Goal: Task Accomplishment & Management: Use online tool/utility

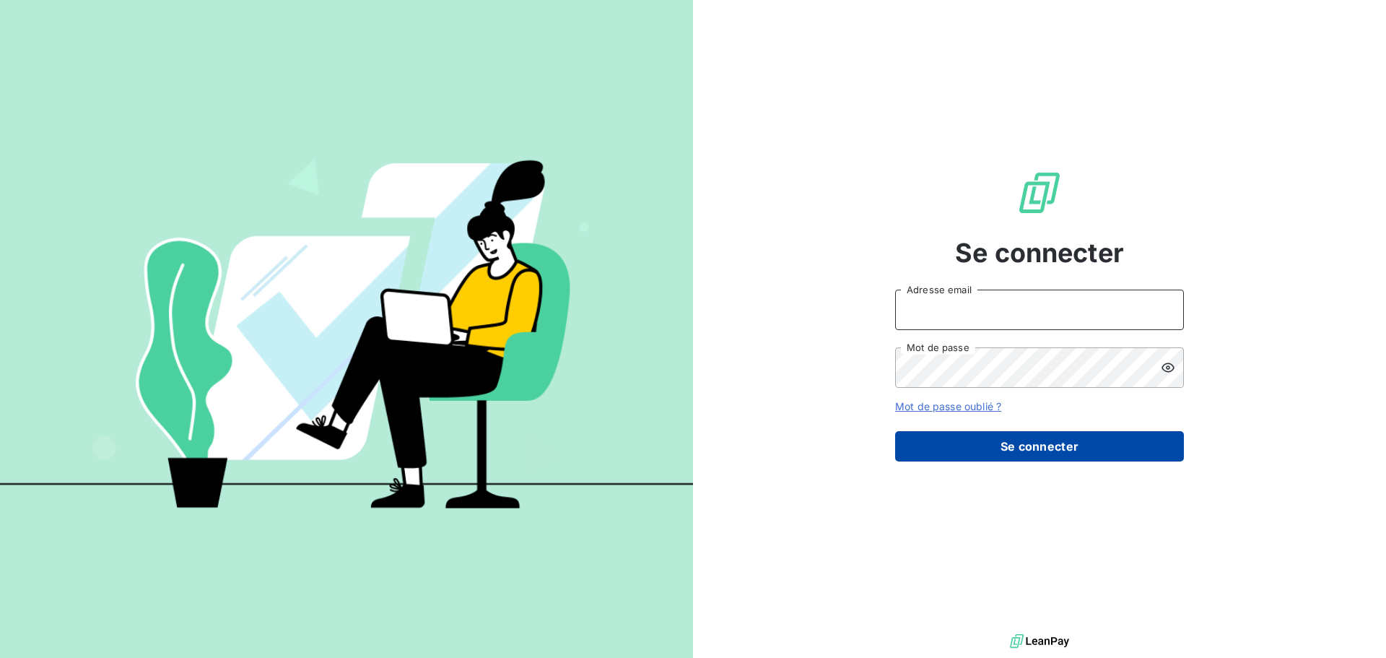
type input "[PERSON_NAME][EMAIL_ADDRESS][DOMAIN_NAME]"
click at [1020, 452] on button "Se connecter" at bounding box center [1039, 446] width 289 height 30
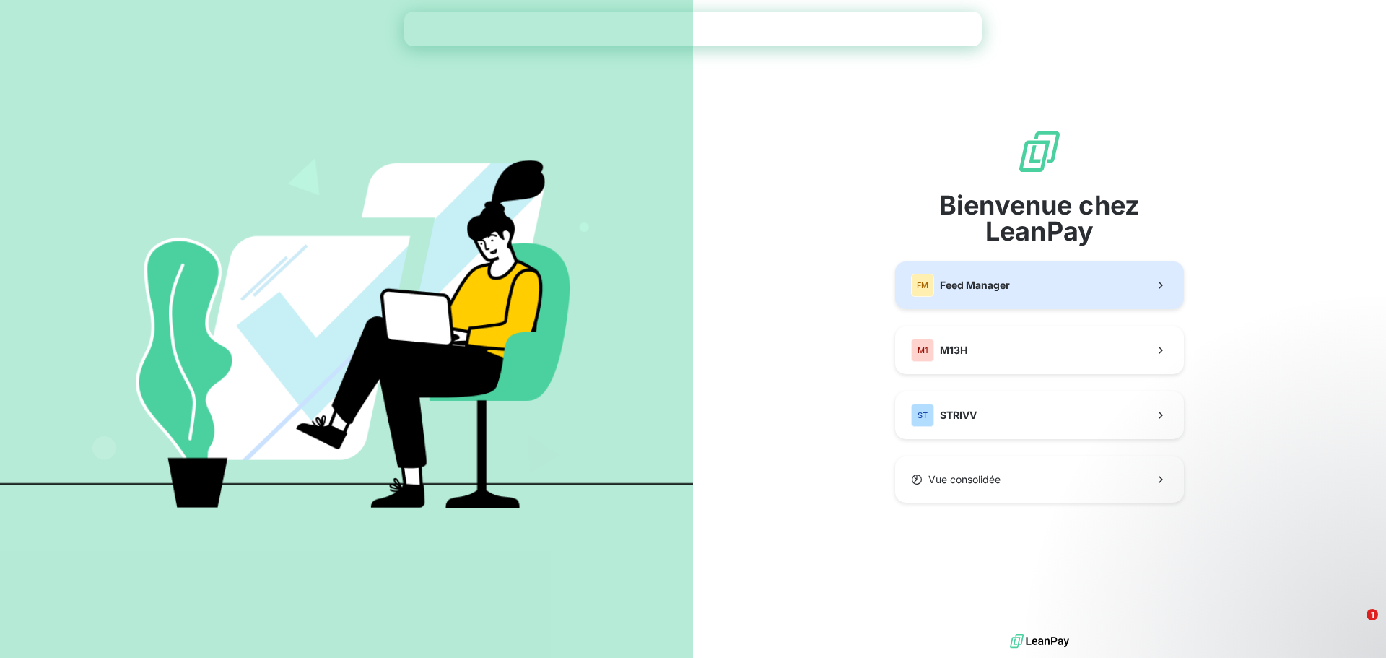
click at [1029, 292] on button "FM Feed Manager" at bounding box center [1039, 285] width 289 height 48
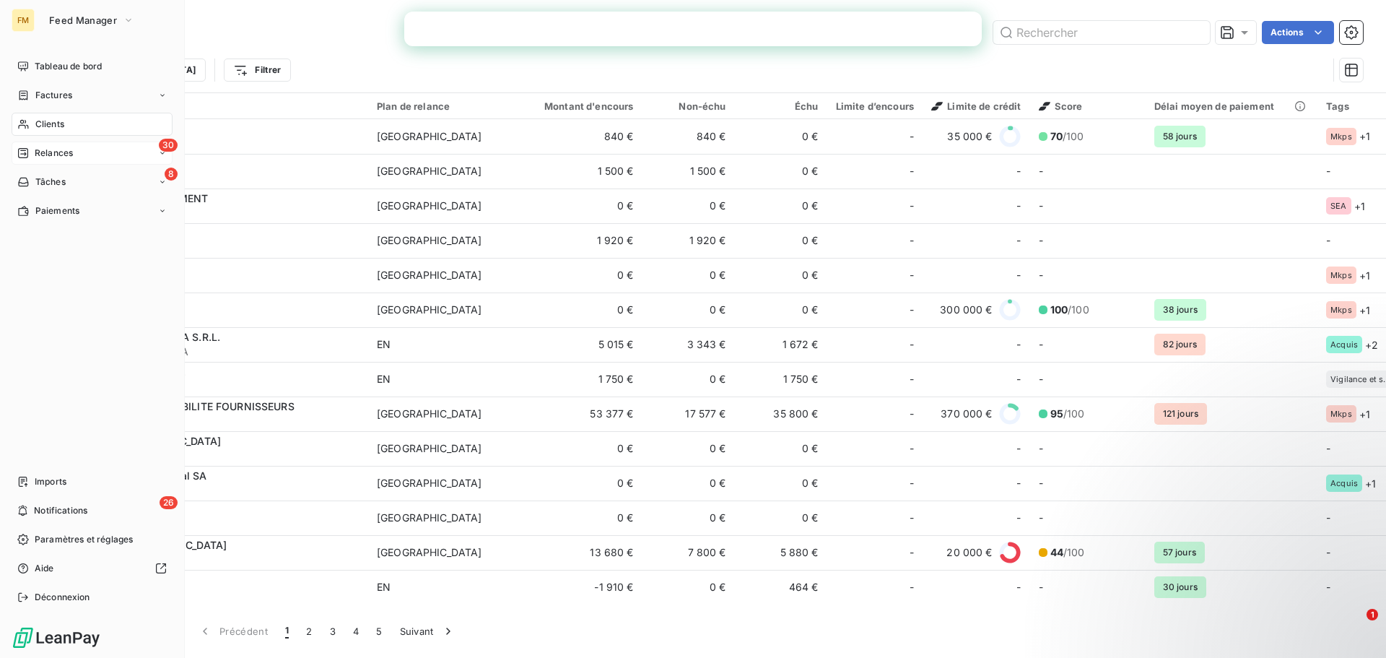
click at [27, 154] on icon at bounding box center [23, 153] width 10 height 10
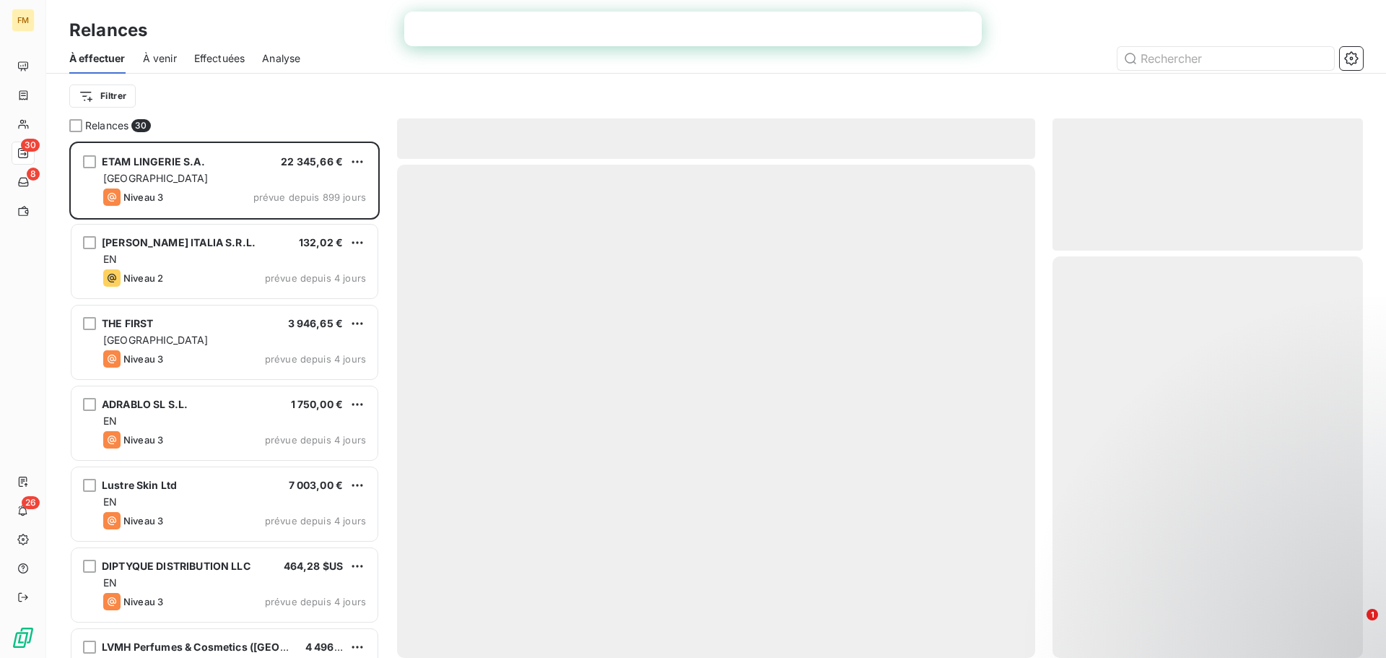
scroll to position [505, 300]
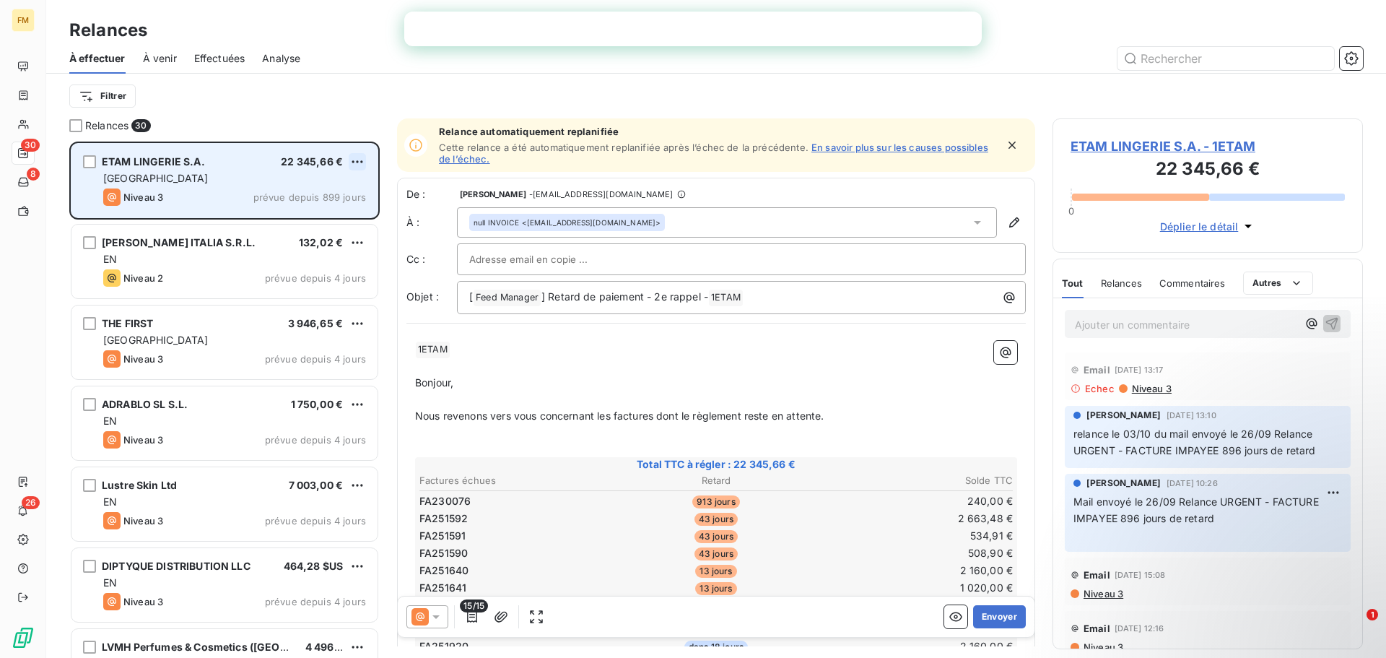
click at [360, 166] on html "FM 30 8 26 Relances À effectuer À venir Effectuées Analyse Filtrer Relances 30 …" at bounding box center [693, 329] width 1386 height 658
click at [334, 194] on div "Replanifier cette action" at bounding box center [294, 190] width 129 height 23
select select "9"
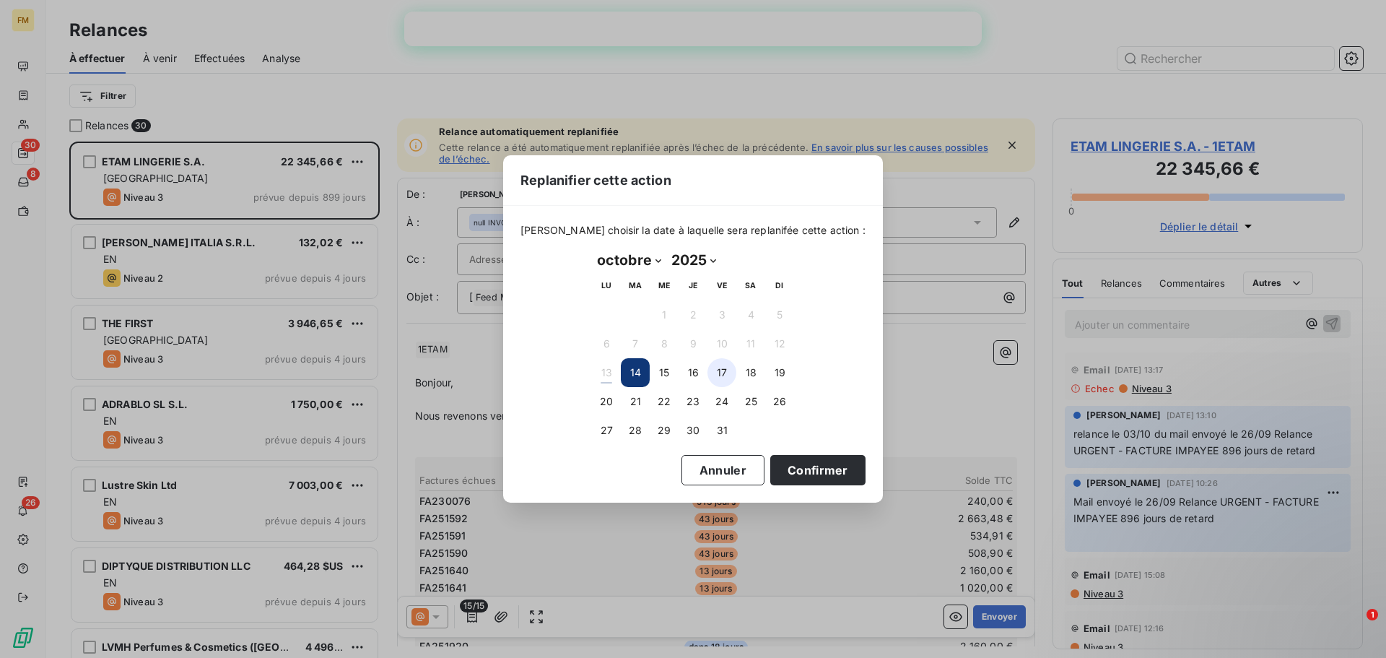
click at [724, 374] on button "17" at bounding box center [721, 372] width 29 height 29
click at [808, 472] on button "Confirmer" at bounding box center [817, 470] width 95 height 30
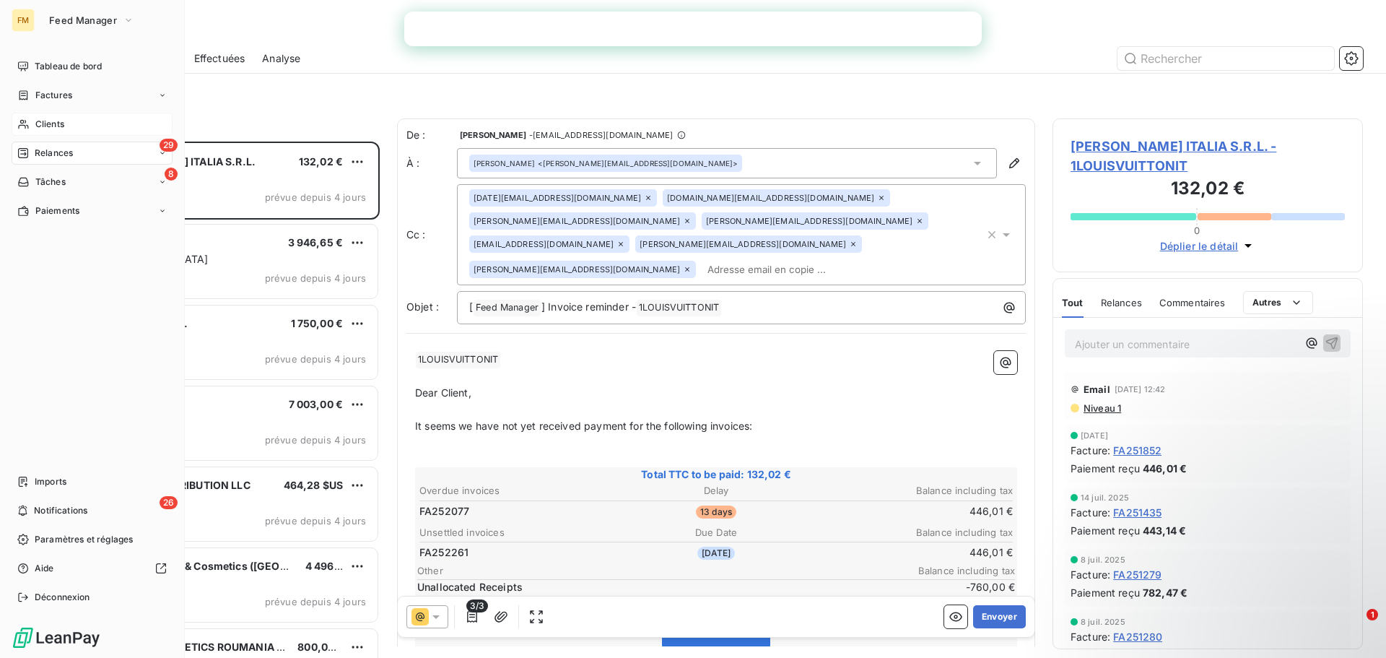
click at [29, 118] on icon at bounding box center [23, 124] width 12 height 12
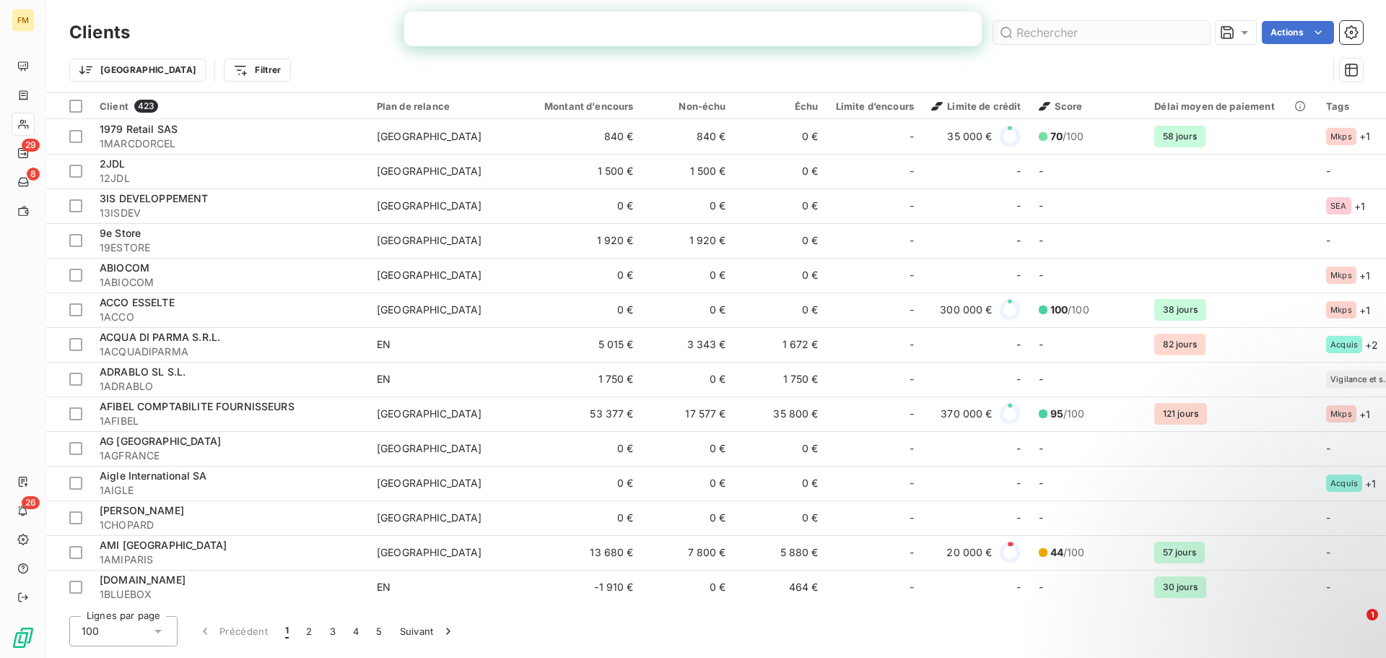
click at [1083, 33] on input "text" at bounding box center [1101, 32] width 217 height 23
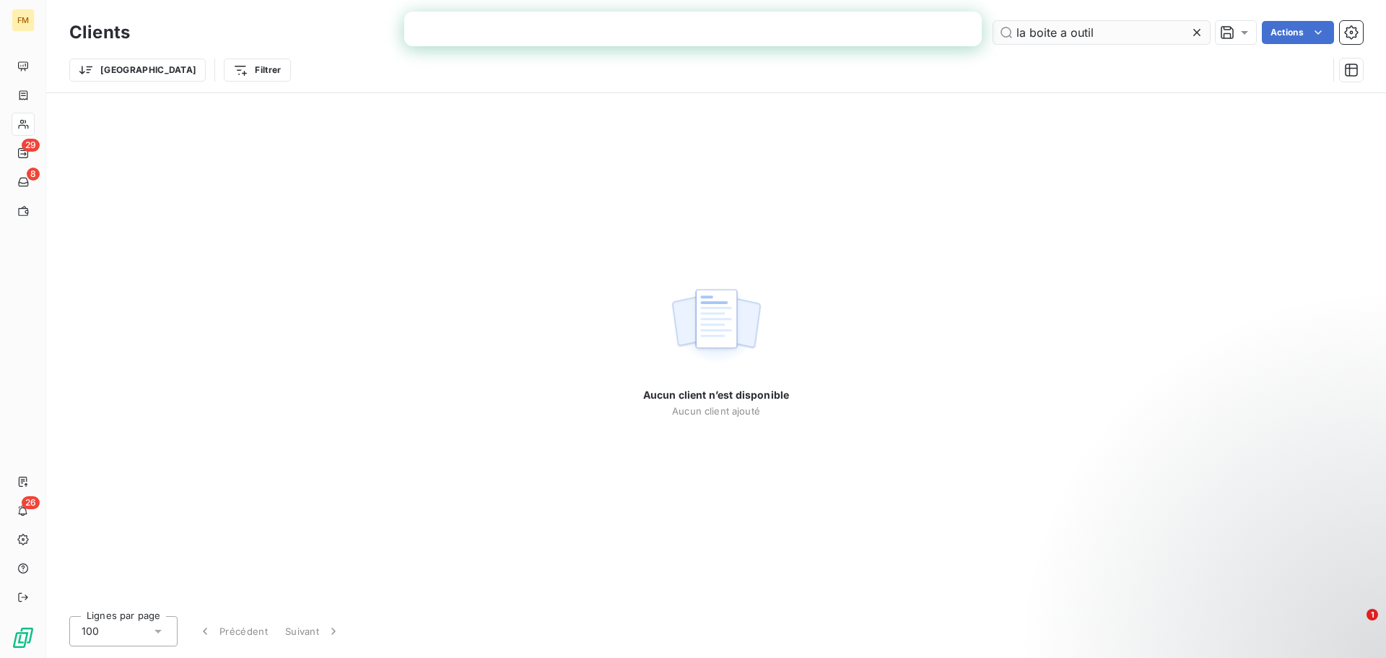
drag, startPoint x: 1114, startPoint y: 30, endPoint x: 1029, endPoint y: 34, distance: 86.0
click at [1029, 34] on input "la boite a outil" at bounding box center [1101, 32] width 217 height 23
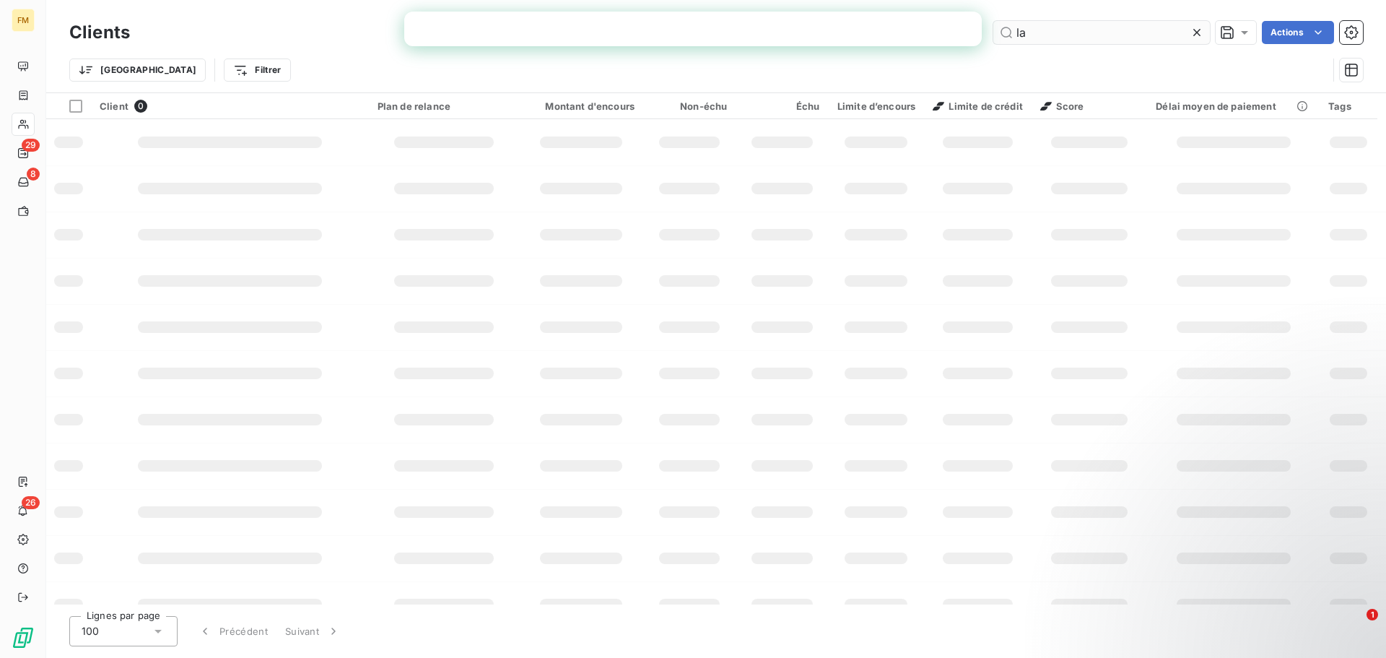
type input "l"
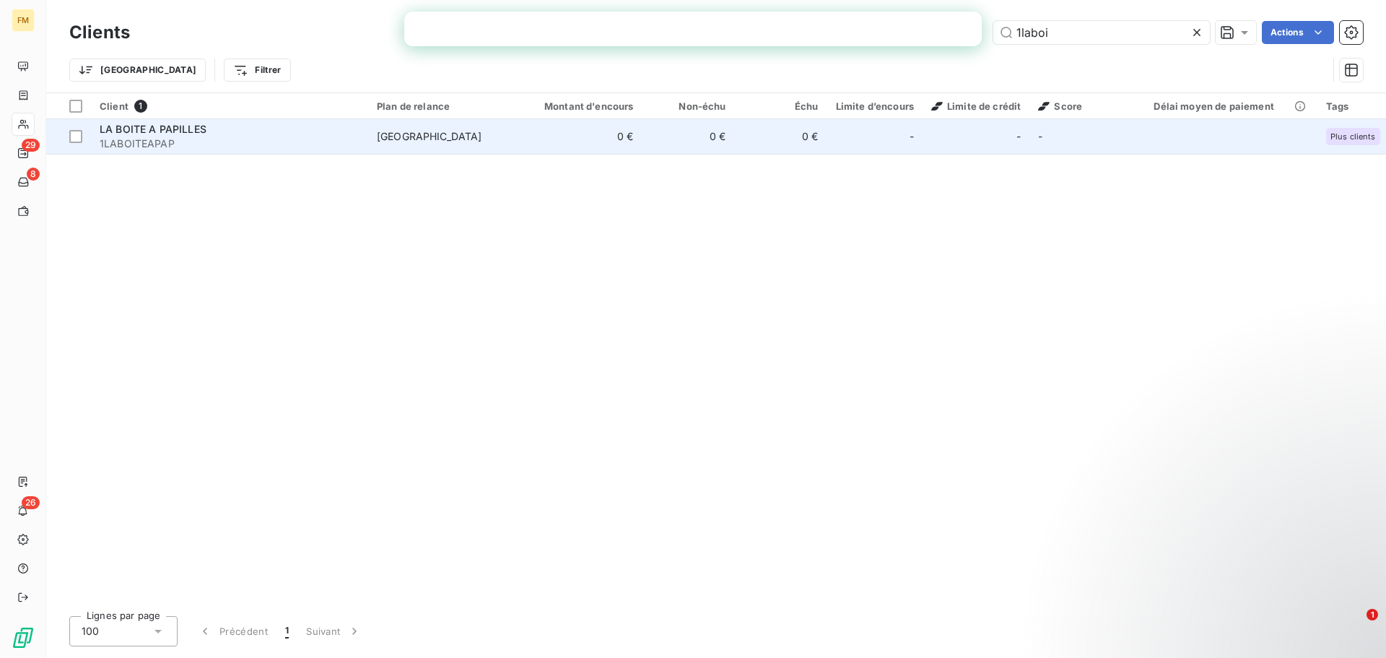
type input "1laboi"
click at [249, 138] on span "1LABOITEAPAP" at bounding box center [230, 143] width 260 height 14
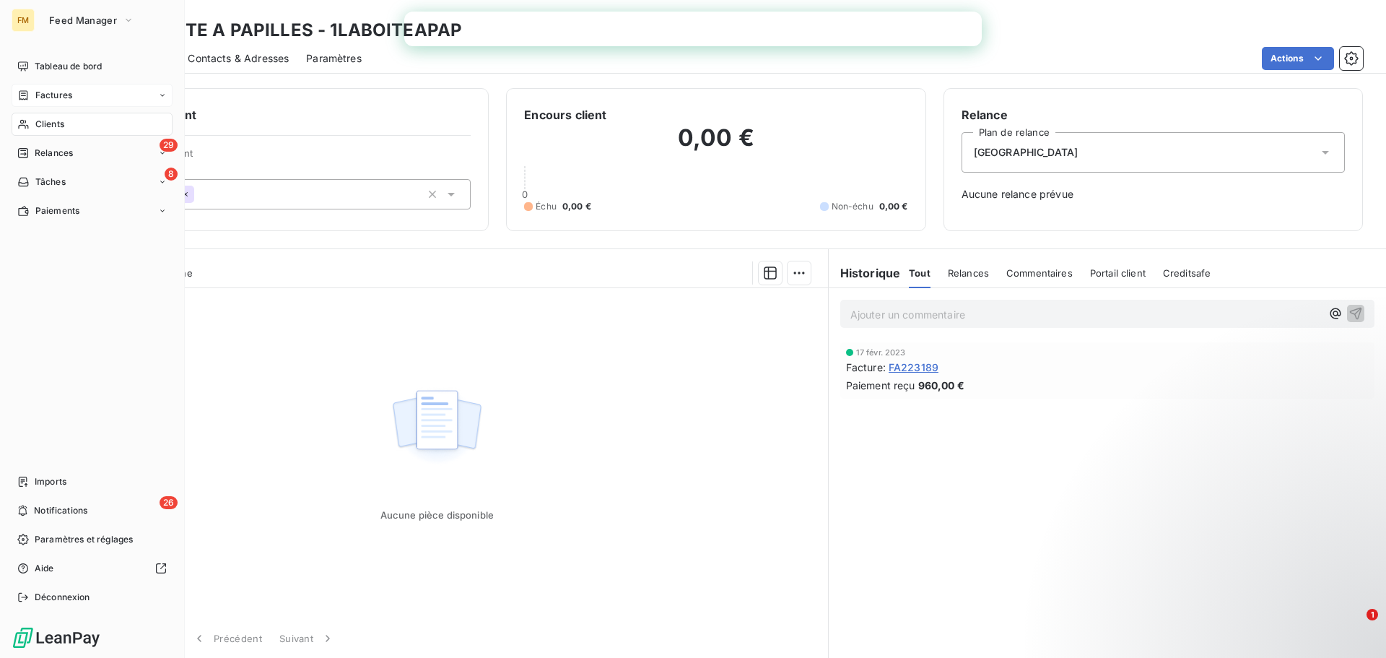
click at [25, 95] on icon at bounding box center [23, 94] width 9 height 9
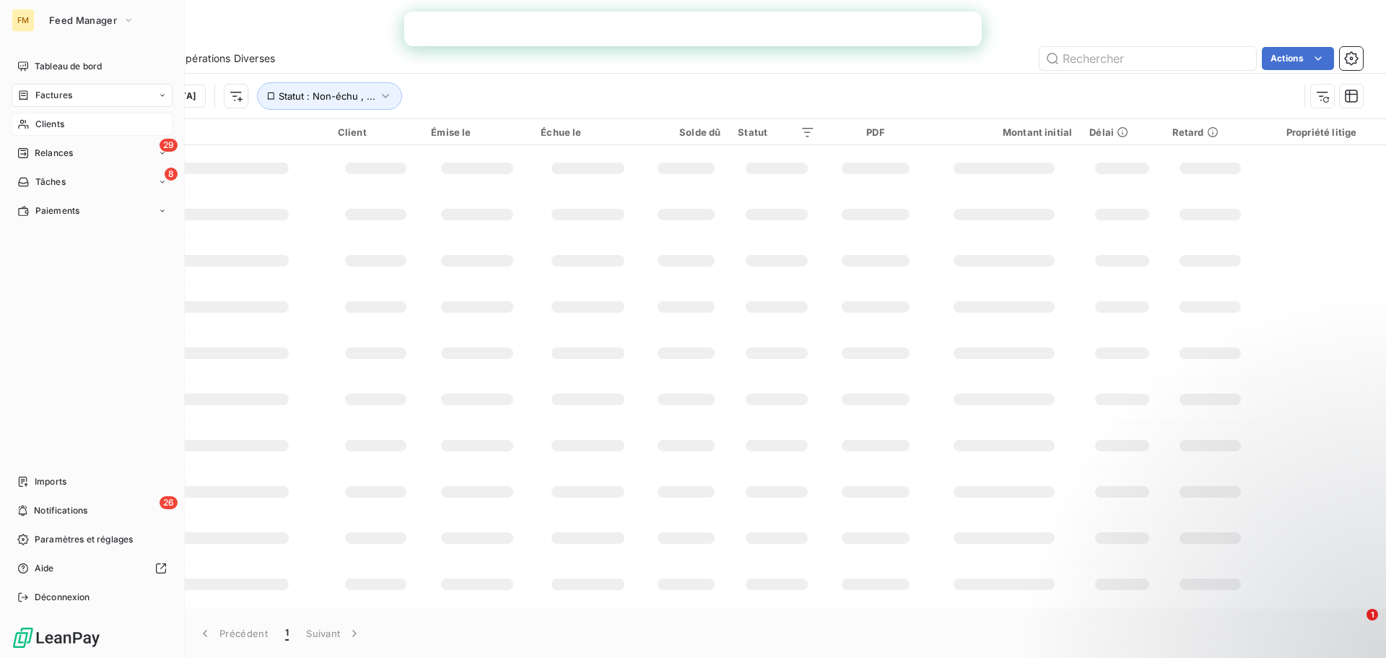
click at [44, 128] on span "Clients" at bounding box center [49, 124] width 29 height 13
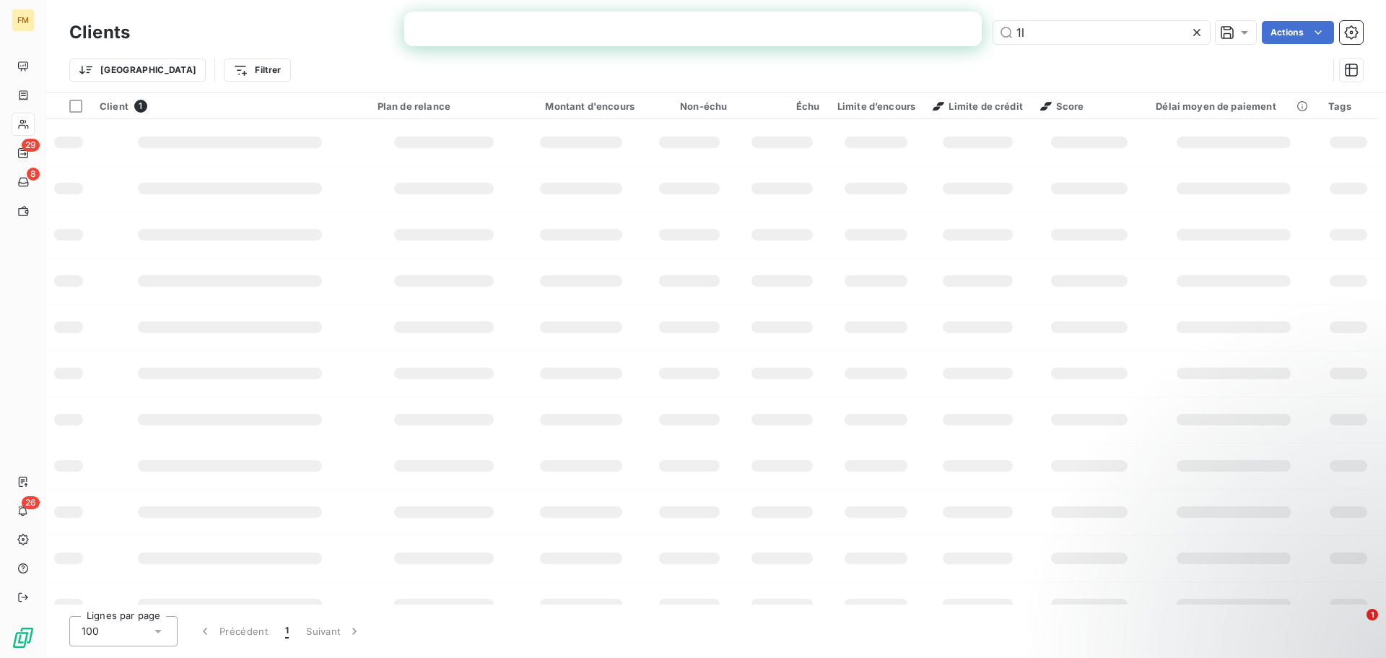
type input "1"
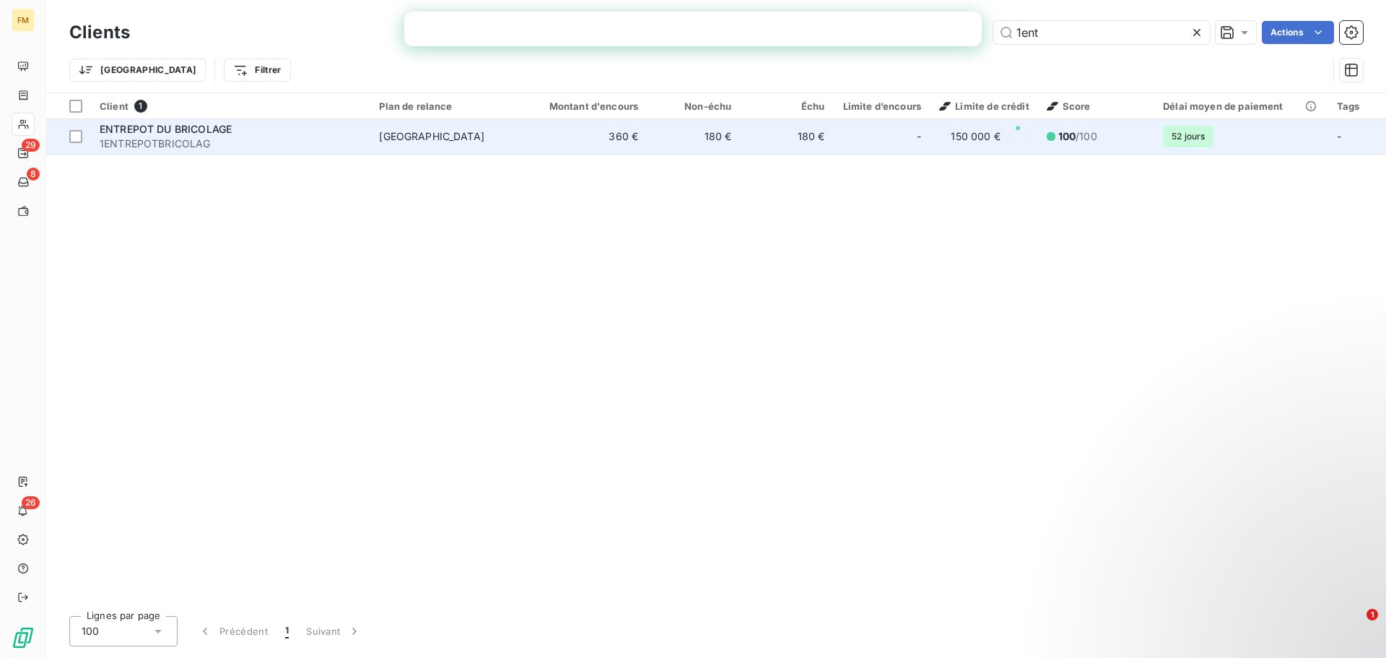
type input "1ent"
click at [222, 138] on span "1ENTREPOTBRICOLAG" at bounding box center [231, 143] width 262 height 14
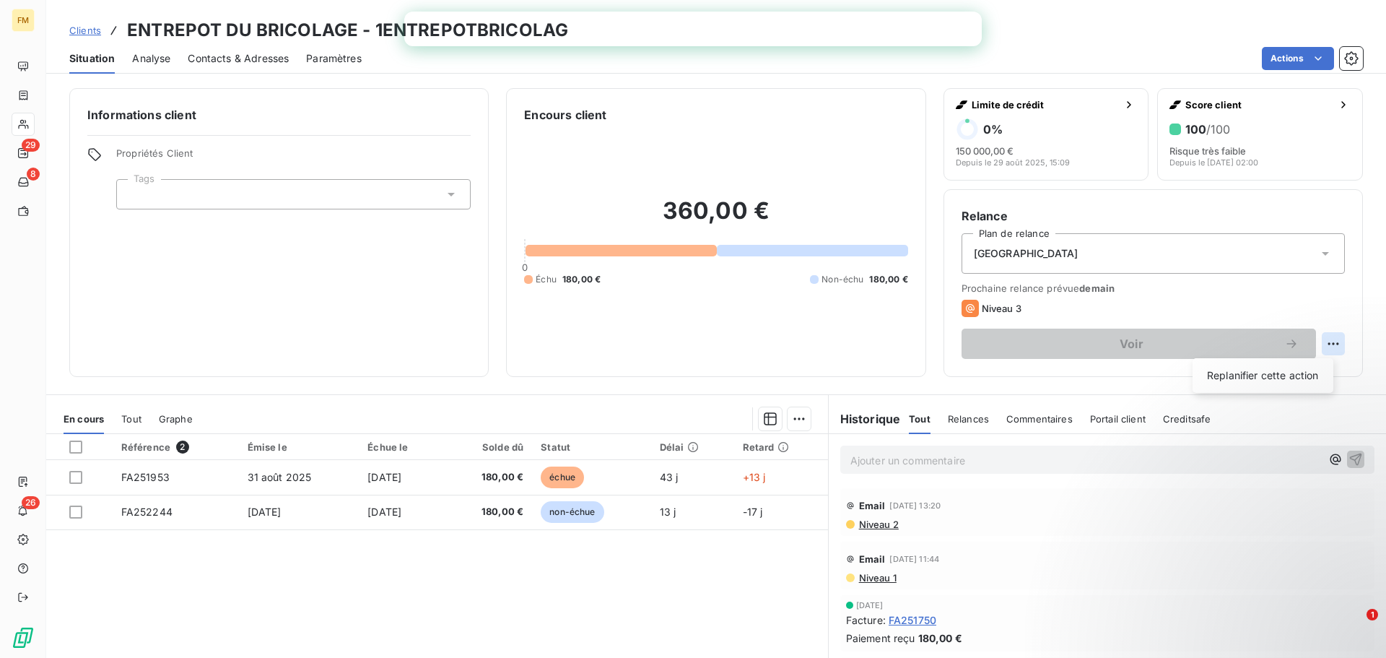
click at [1318, 346] on html "FM 29 8 26 Clients ENTREPOT DU BRICOLAGE - 1ENTREPOTBRICOLAG Situation Analyse …" at bounding box center [693, 329] width 1386 height 658
click at [1295, 377] on div "Replanifier cette action" at bounding box center [1262, 375] width 129 height 23
select select "9"
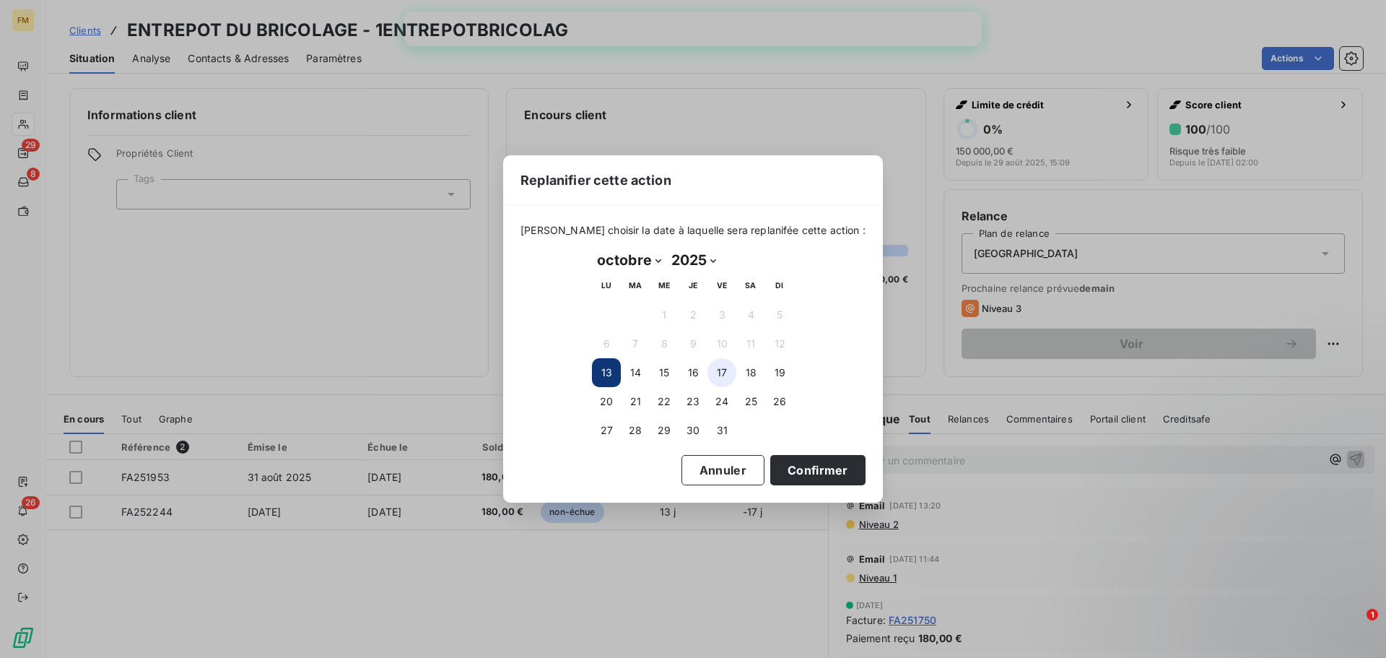
click at [729, 373] on button "17" at bounding box center [721, 372] width 29 height 29
click at [799, 464] on button "Confirmer" at bounding box center [817, 470] width 95 height 30
